Goal: Find contact information: Find contact information

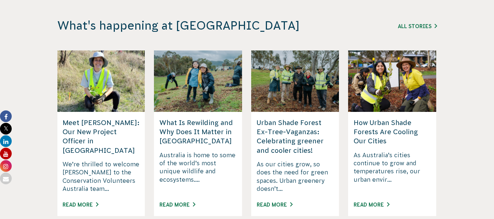
scroll to position [1750, 0]
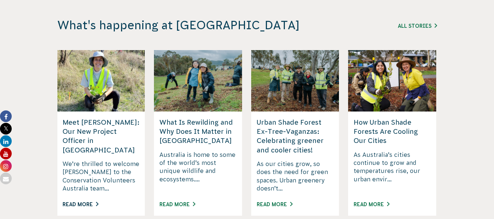
click at [79, 202] on link "Read More" at bounding box center [81, 205] width 36 height 6
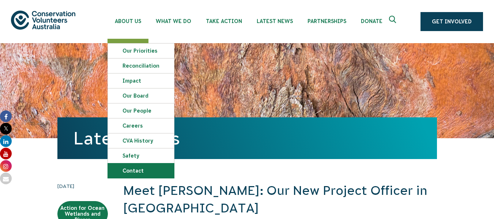
click at [123, 168] on link "Contact" at bounding box center [141, 170] width 66 height 15
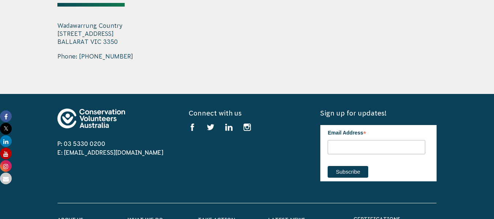
scroll to position [1318, 0]
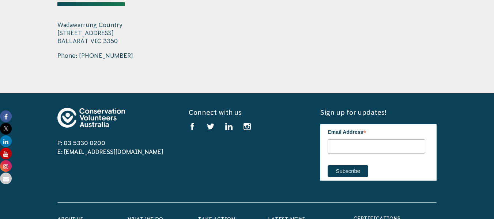
click at [4, 119] on icon at bounding box center [6, 116] width 12 height 12
click at [8, 129] on icon at bounding box center [6, 129] width 12 height 12
click at [6, 140] on icon at bounding box center [6, 141] width 12 height 12
click at [8, 166] on icon at bounding box center [6, 166] width 12 height 12
